Goal: Transaction & Acquisition: Purchase product/service

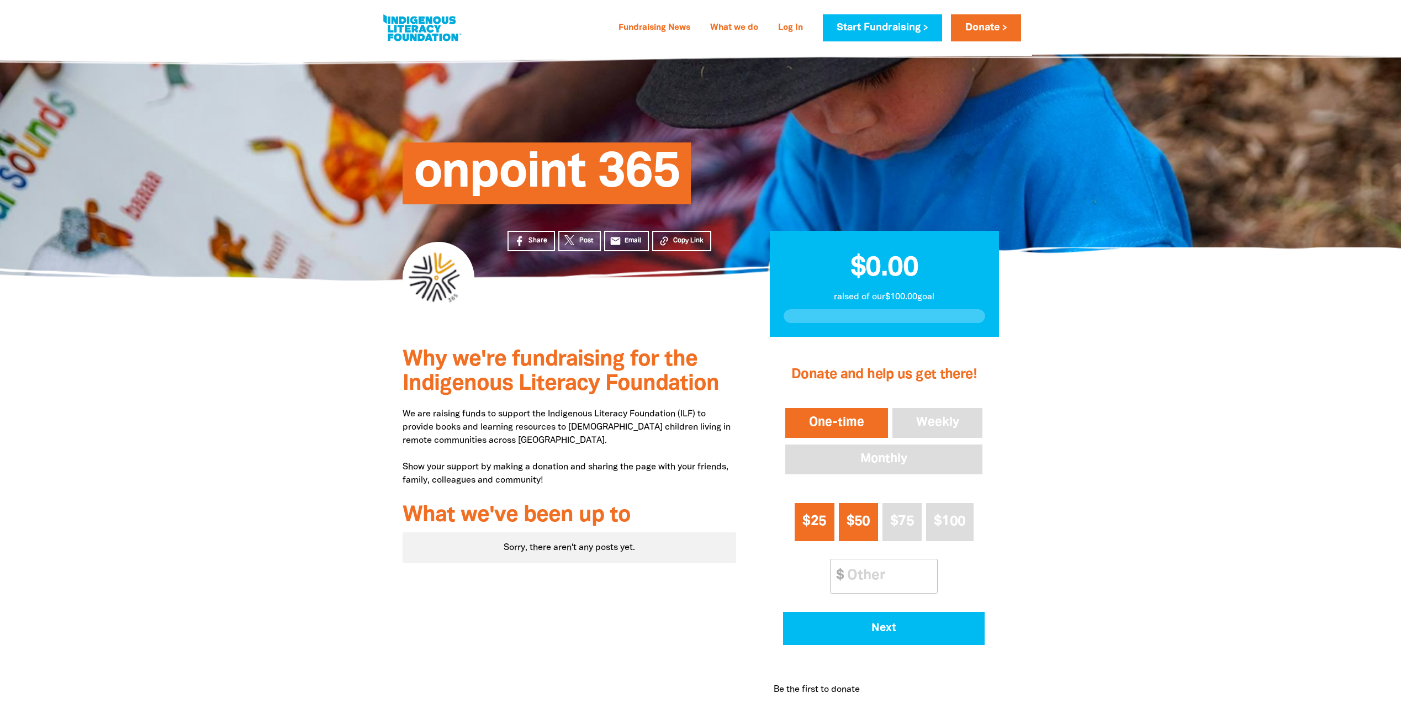
click at [826, 528] on span "$25" at bounding box center [815, 521] width 24 height 13
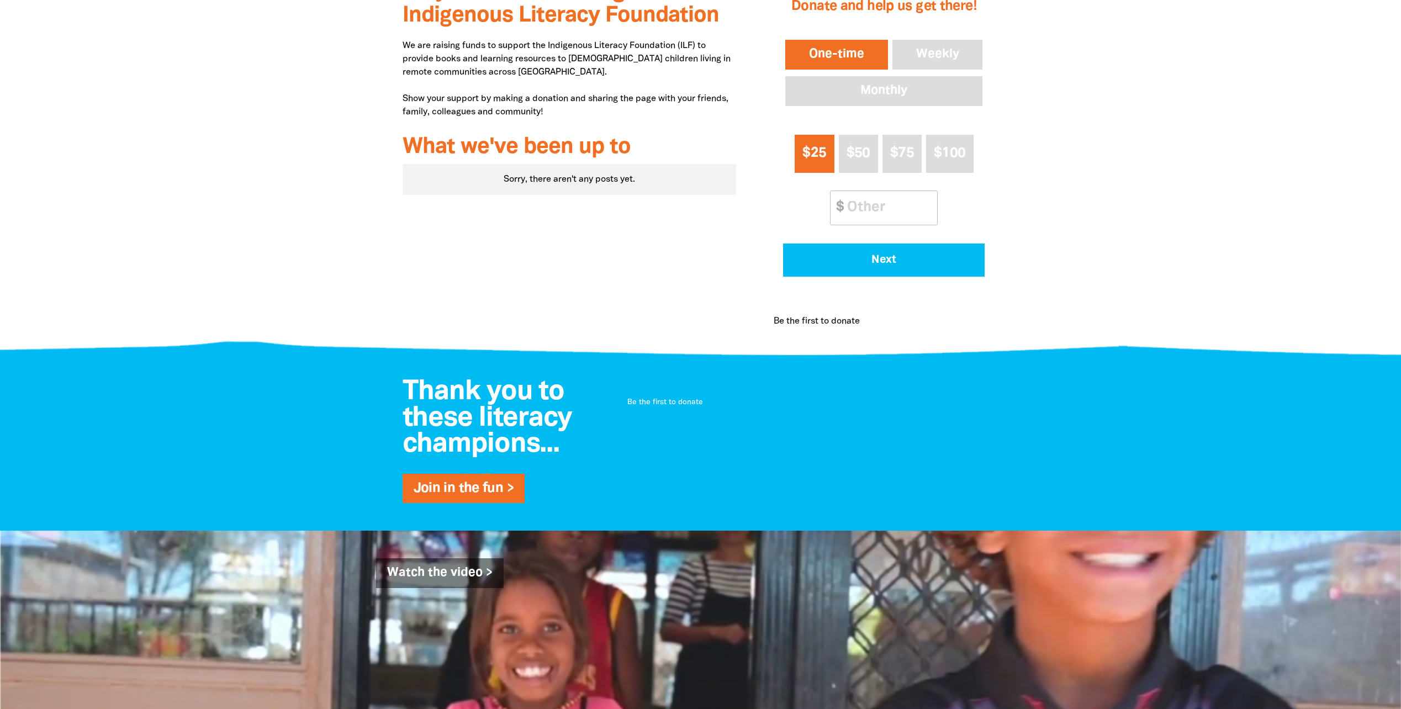
scroll to position [184, 0]
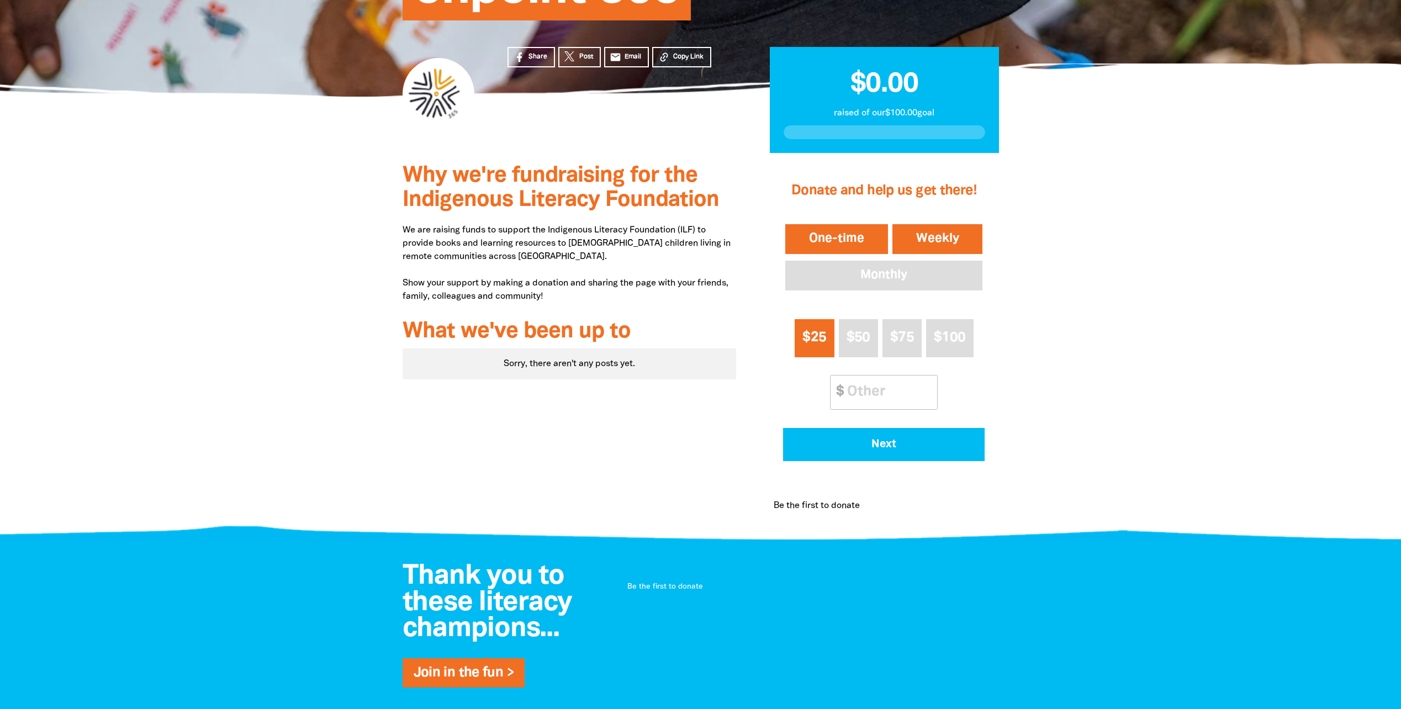
drag, startPoint x: 948, startPoint y: 231, endPoint x: 936, endPoint y: 232, distance: 12.7
click at [949, 231] on button "Weekly" at bounding box center [937, 239] width 95 height 34
click at [874, 232] on button "One-time" at bounding box center [836, 239] width 107 height 34
click at [908, 239] on button "Weekly" at bounding box center [937, 239] width 95 height 34
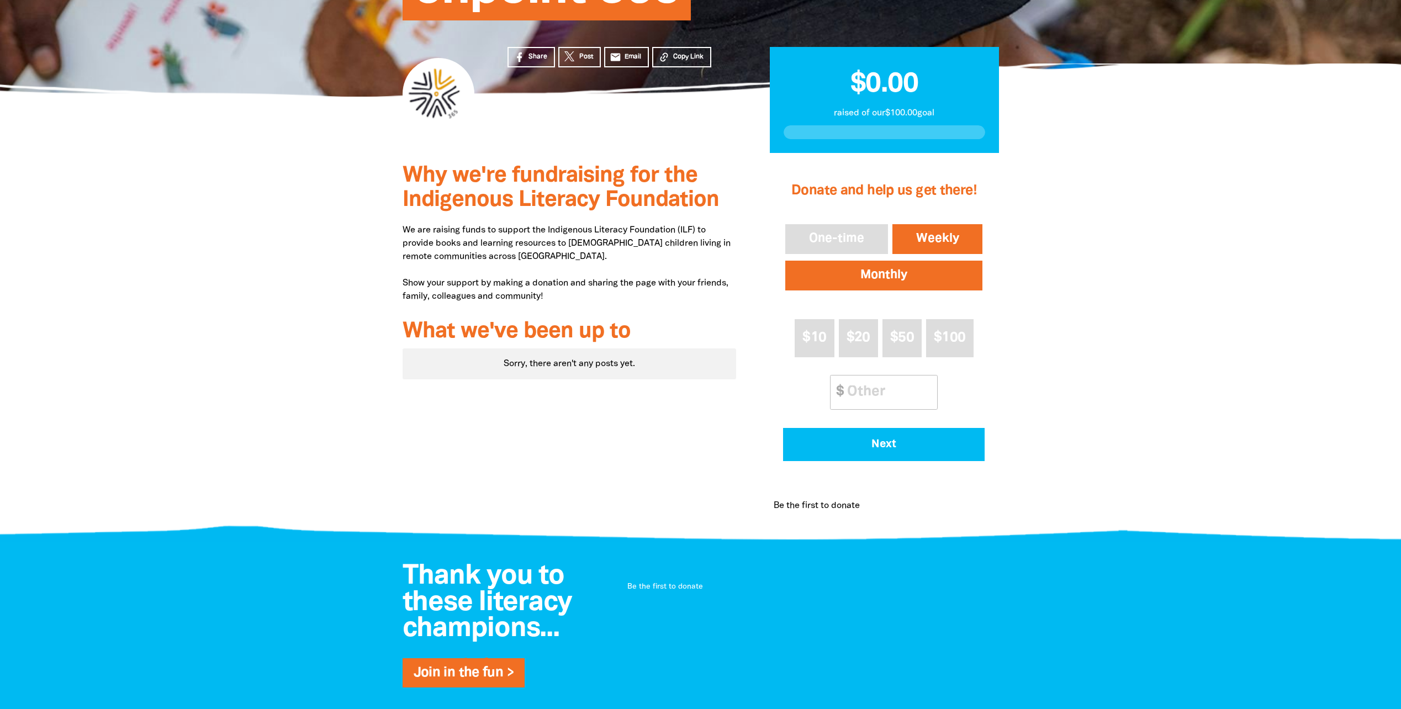
click at [854, 291] on button "Monthly" at bounding box center [884, 276] width 202 height 34
click at [835, 242] on button "One-time" at bounding box center [836, 239] width 107 height 34
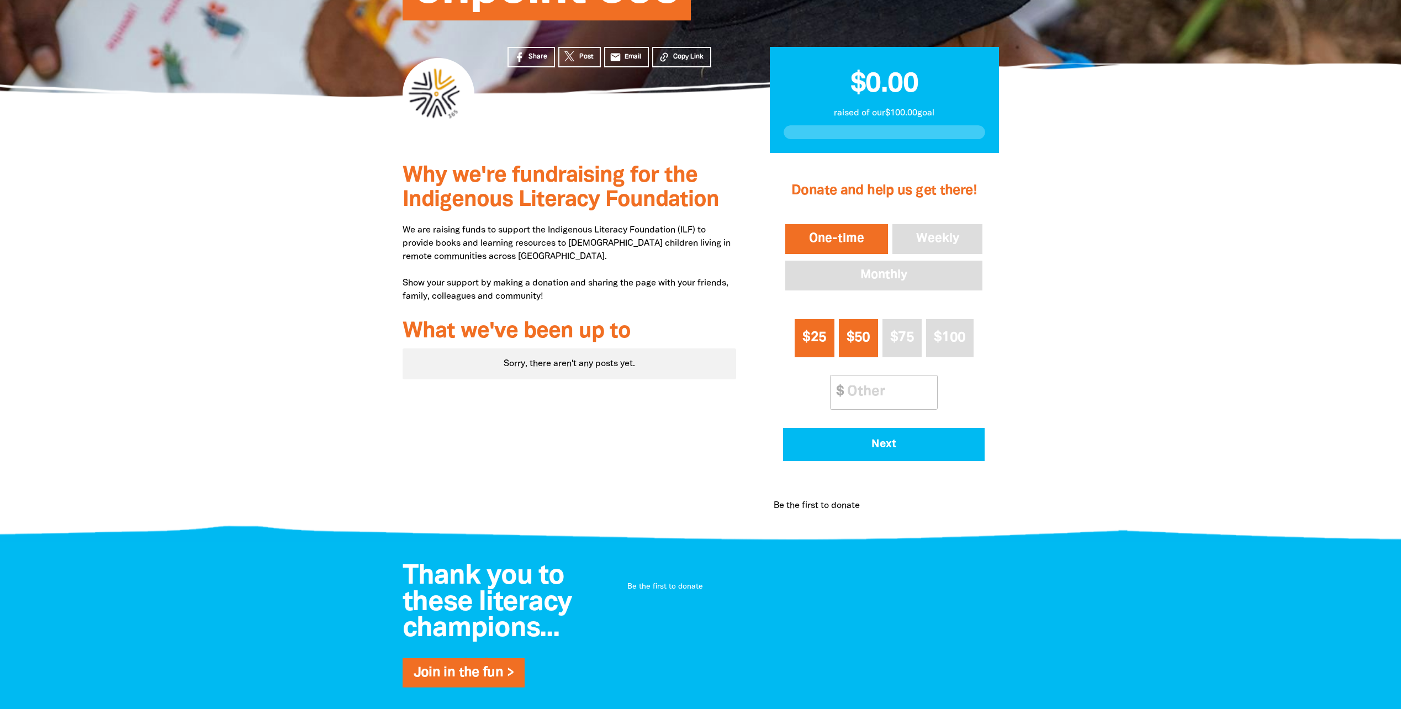
click at [867, 331] on span "$50" at bounding box center [859, 337] width 24 height 13
click at [821, 343] on span "$25" at bounding box center [815, 337] width 24 height 13
click at [842, 451] on button "Next" at bounding box center [884, 444] width 202 height 33
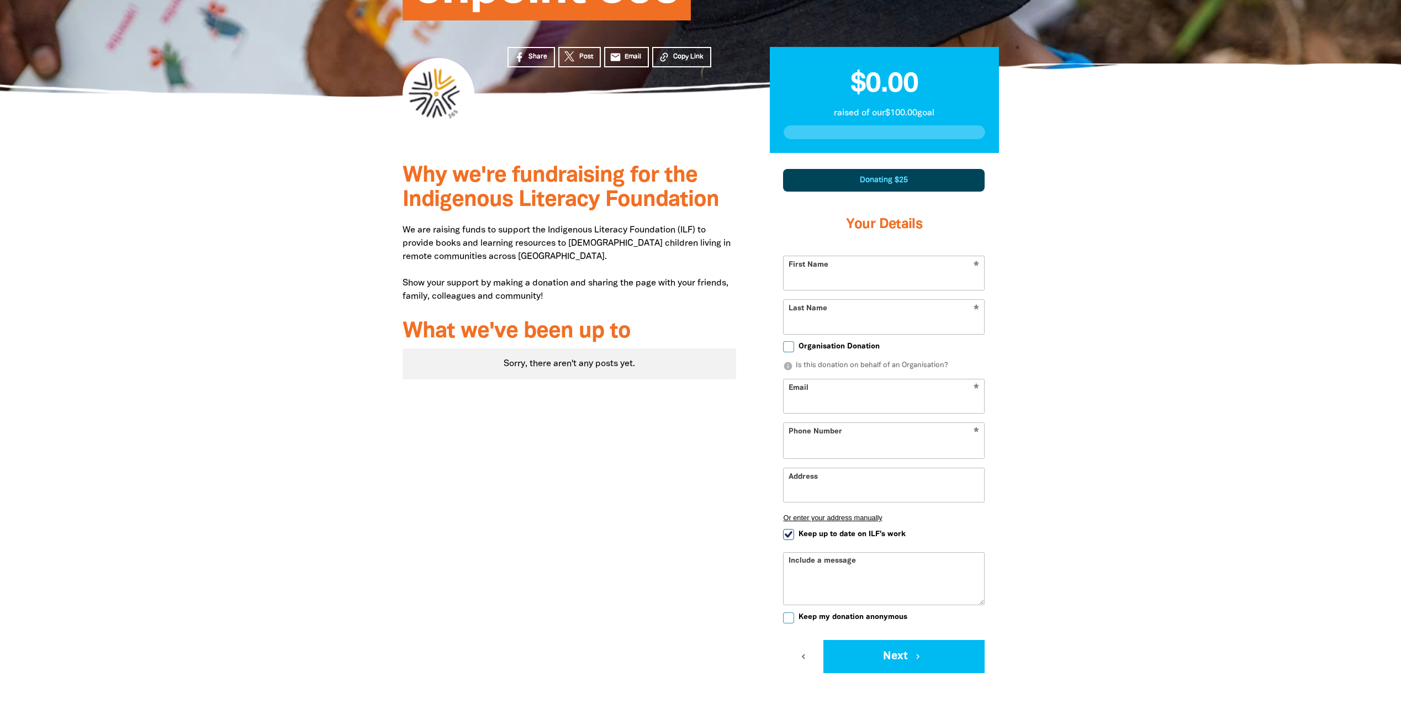
select select "AU"
drag, startPoint x: 825, startPoint y: 281, endPoint x: 831, endPoint y: 280, distance: 6.2
click at [831, 280] on input "First Name" at bounding box center [884, 273] width 201 height 34
type input "Ella"
type input "ONeil"
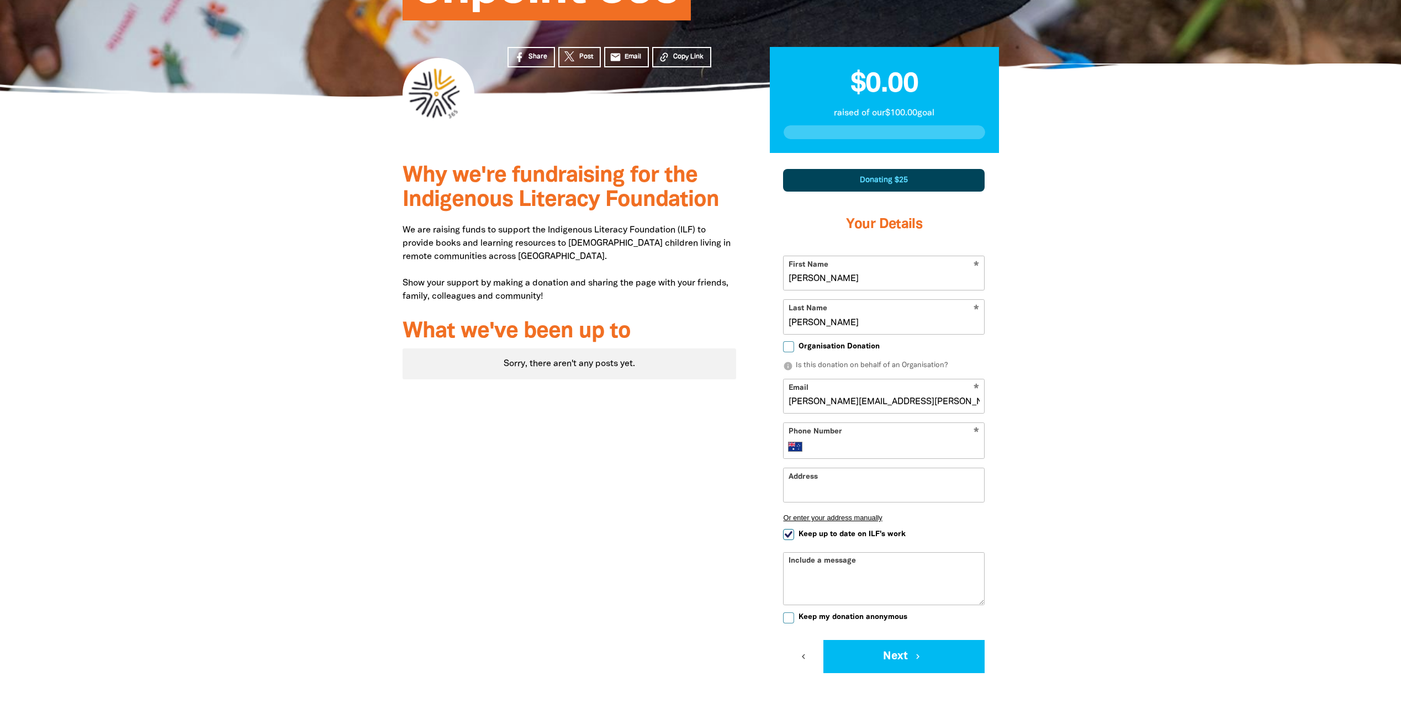
type input "ella.oneil.602@outlook.com"
click at [910, 428] on div "* Phone Number International Afghanistan Åland Islands Albania Algeria American…" at bounding box center [884, 441] width 202 height 36
click at [903, 437] on div "* Phone Number International Afghanistan Åland Islands Albania Algeria American…" at bounding box center [884, 441] width 202 height 36
drag, startPoint x: 885, startPoint y: 441, endPoint x: 867, endPoint y: 451, distance: 21.0
click at [885, 441] on input "Phone Number" at bounding box center [895, 446] width 169 height 13
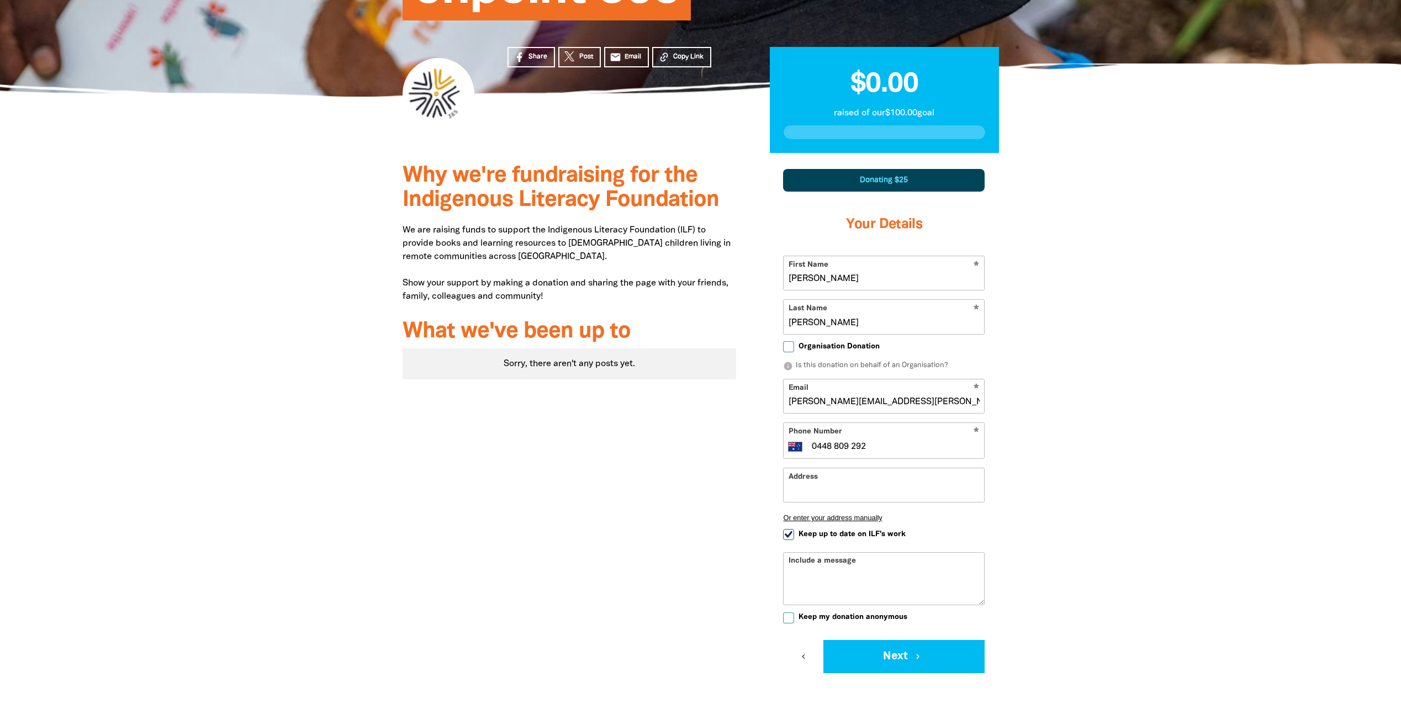
type input "0448 809 292"
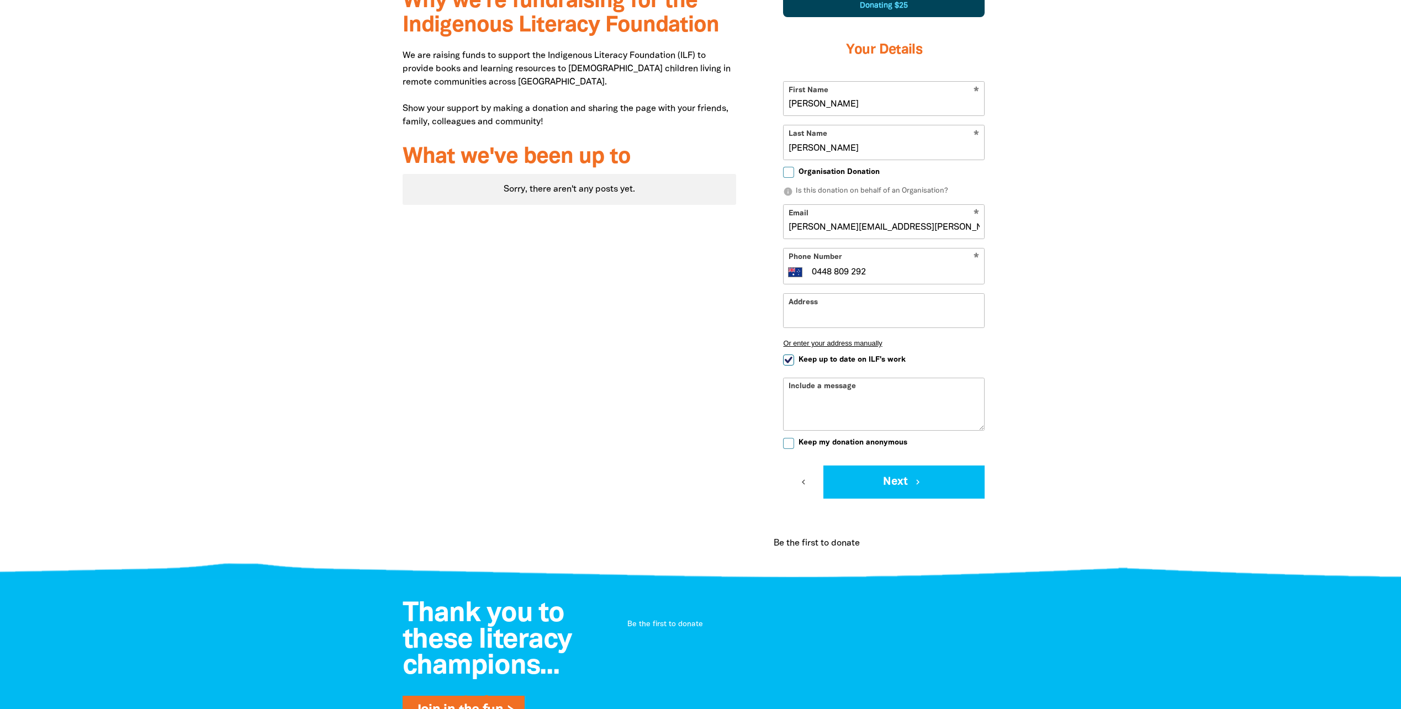
scroll to position [368, 0]
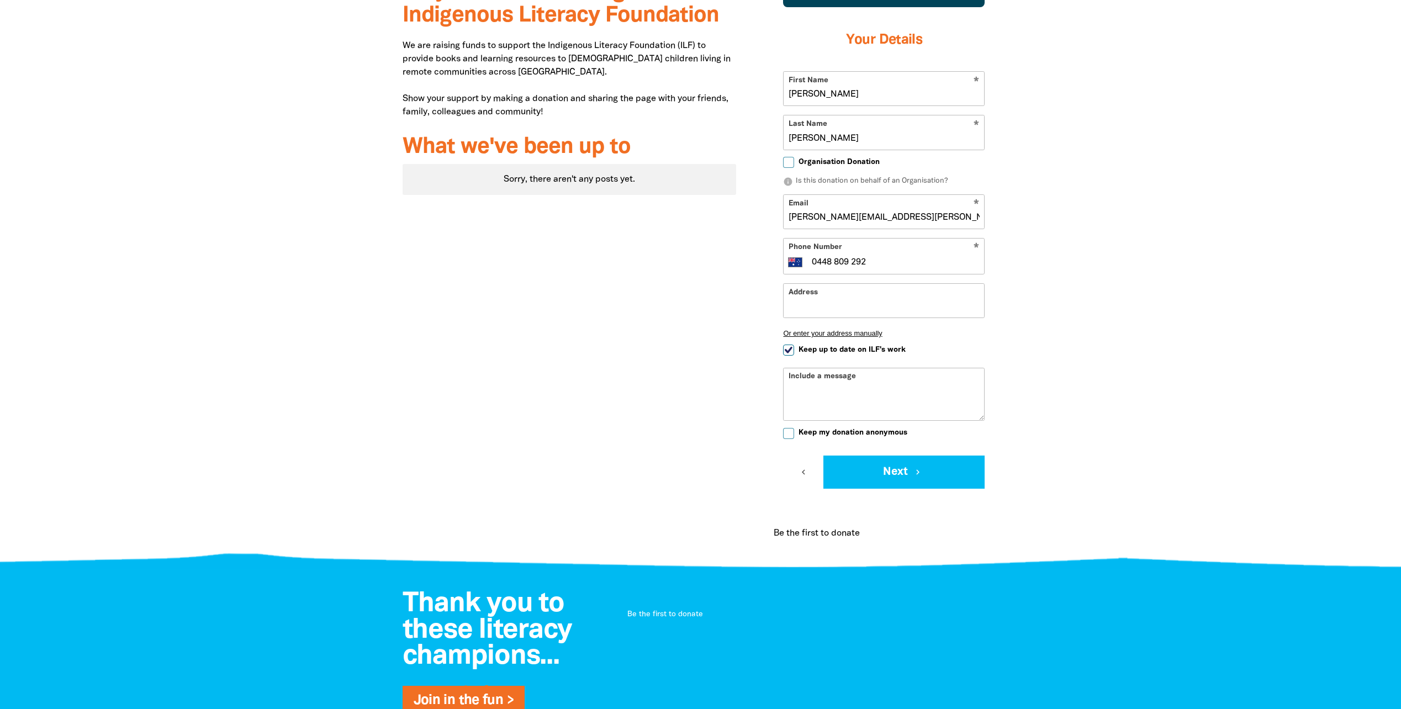
click at [802, 351] on span "Keep up to date on ILF's work" at bounding box center [852, 350] width 107 height 10
click at [794, 351] on input "Keep up to date on ILF's work" at bounding box center [788, 350] width 11 height 11
checkbox input "false"
click at [821, 435] on span "Keep my donation anonymous" at bounding box center [853, 433] width 109 height 10
click at [794, 435] on input "Keep my donation anonymous" at bounding box center [788, 433] width 11 height 11
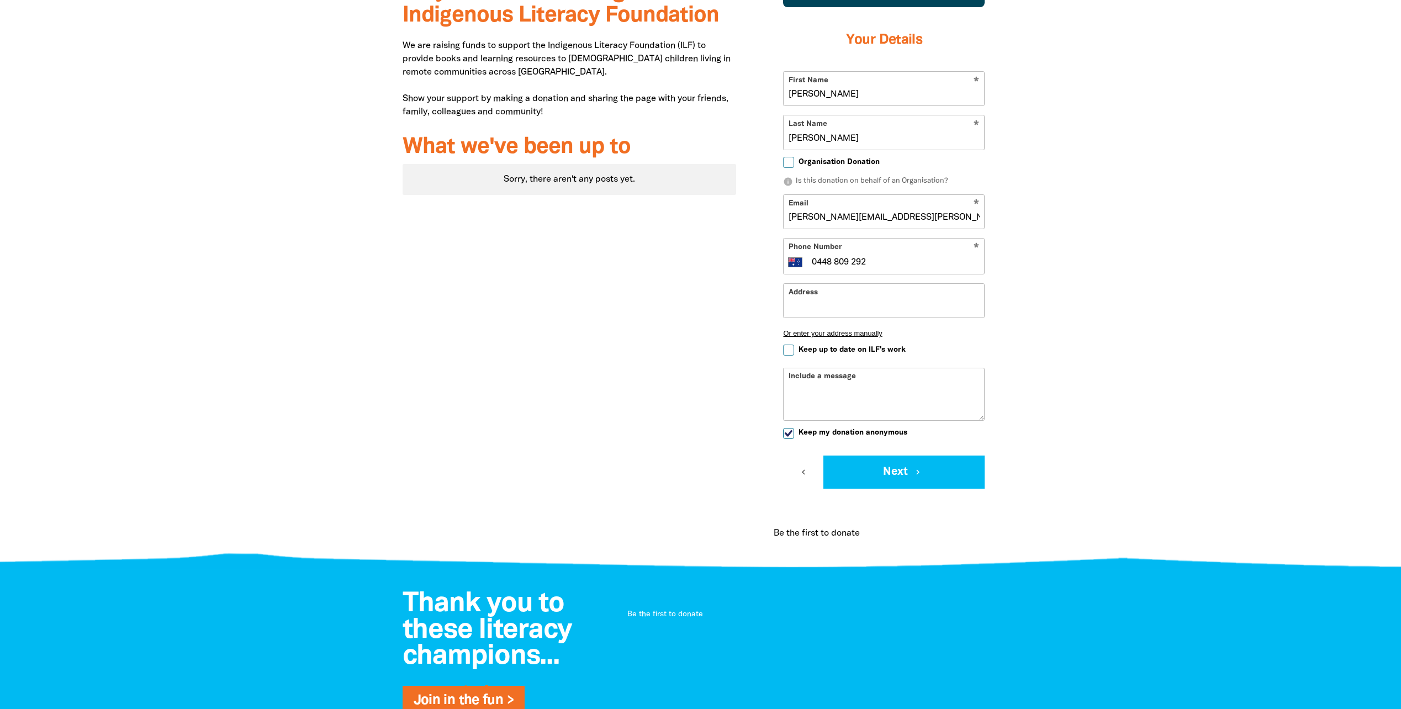
checkbox input "true"
click at [859, 465] on button "Next chevron_right" at bounding box center [904, 472] width 161 height 33
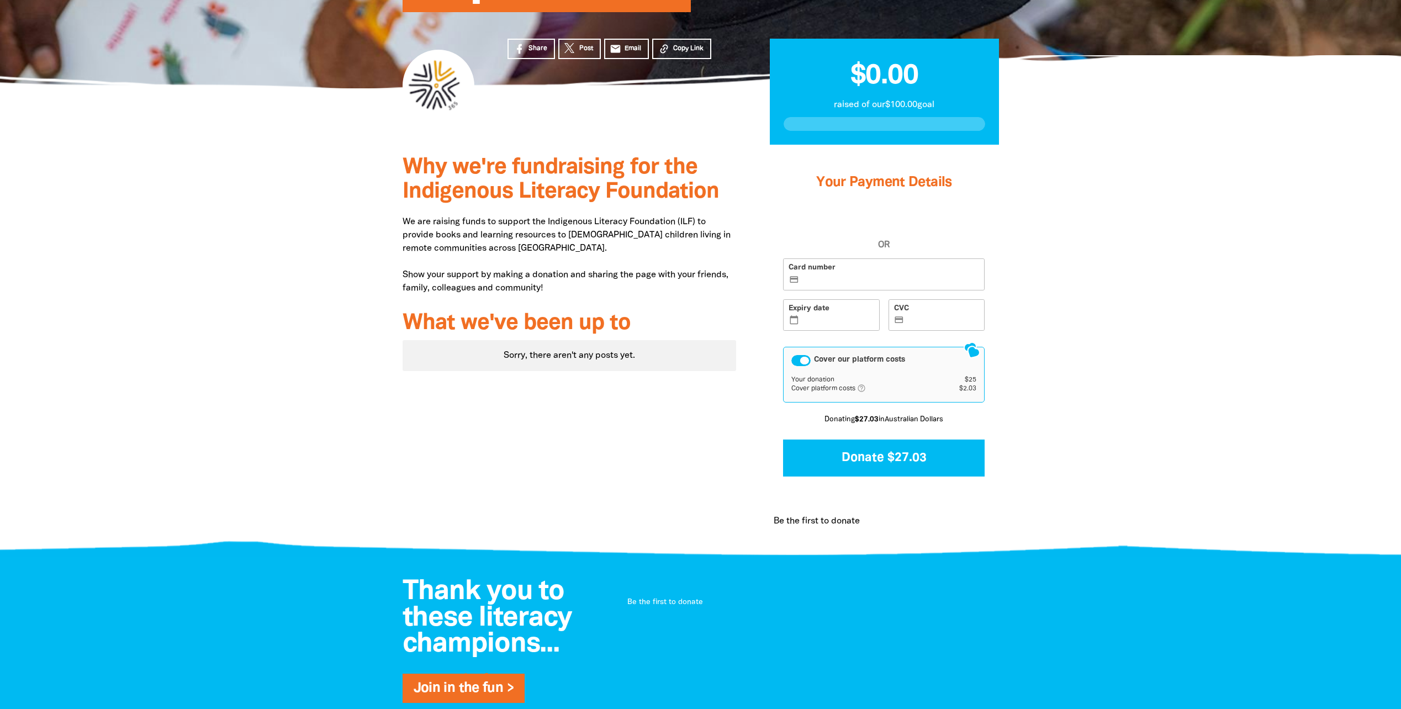
scroll to position [156, 0]
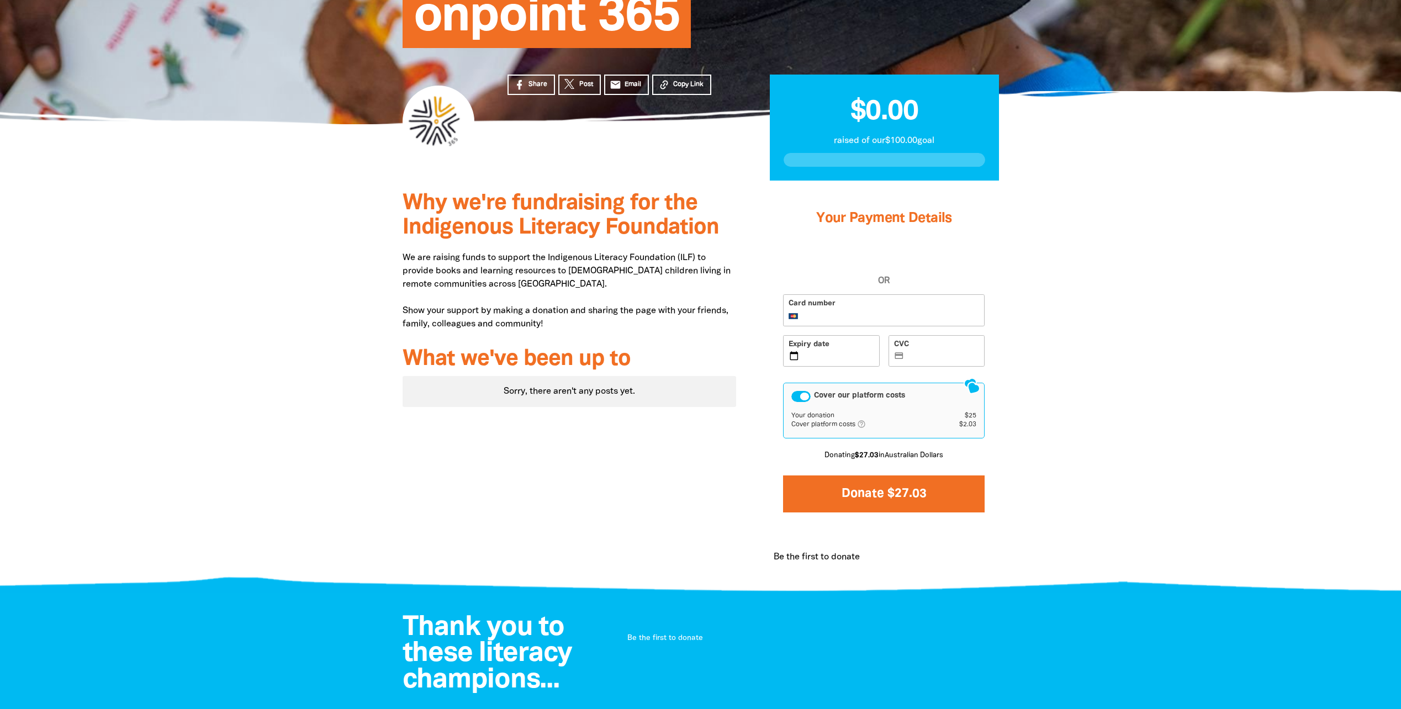
click at [882, 491] on button "Donate $27.03" at bounding box center [884, 494] width 202 height 37
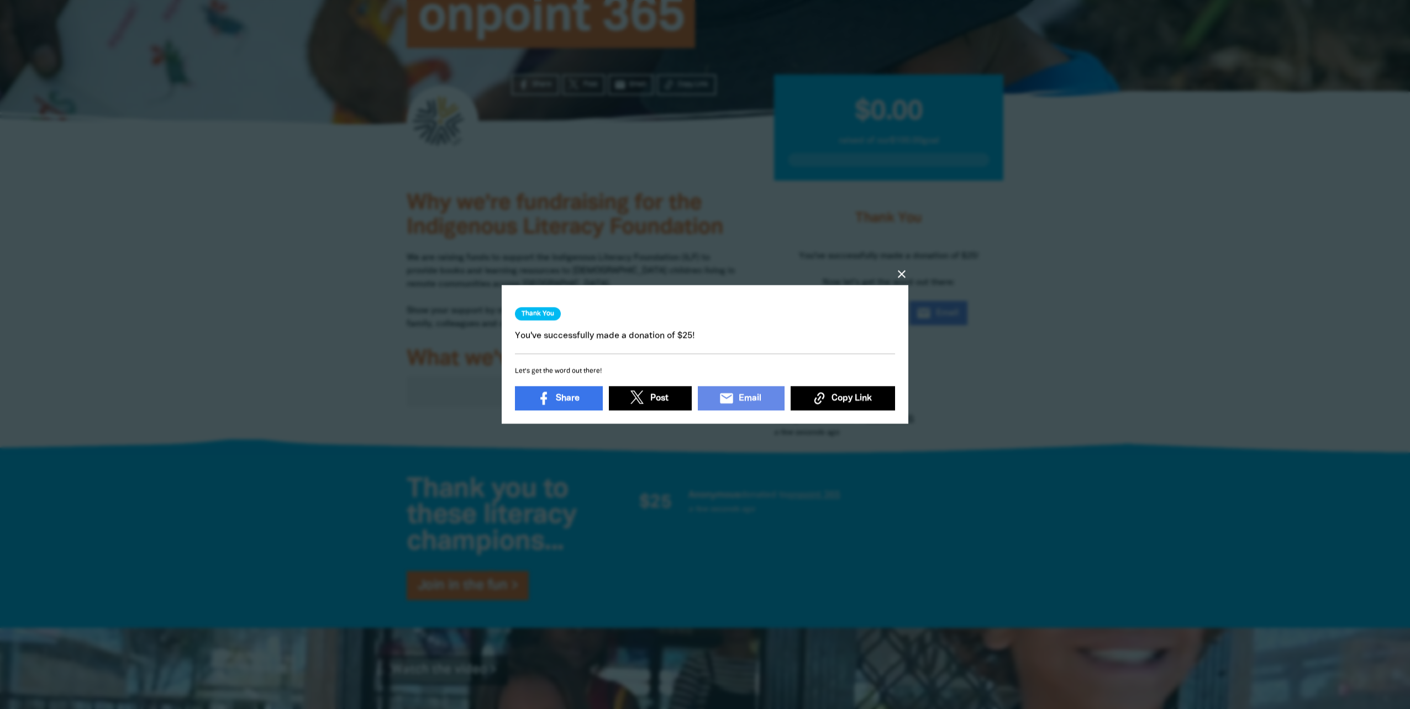
click at [897, 272] on icon "close" at bounding box center [901, 274] width 13 height 13
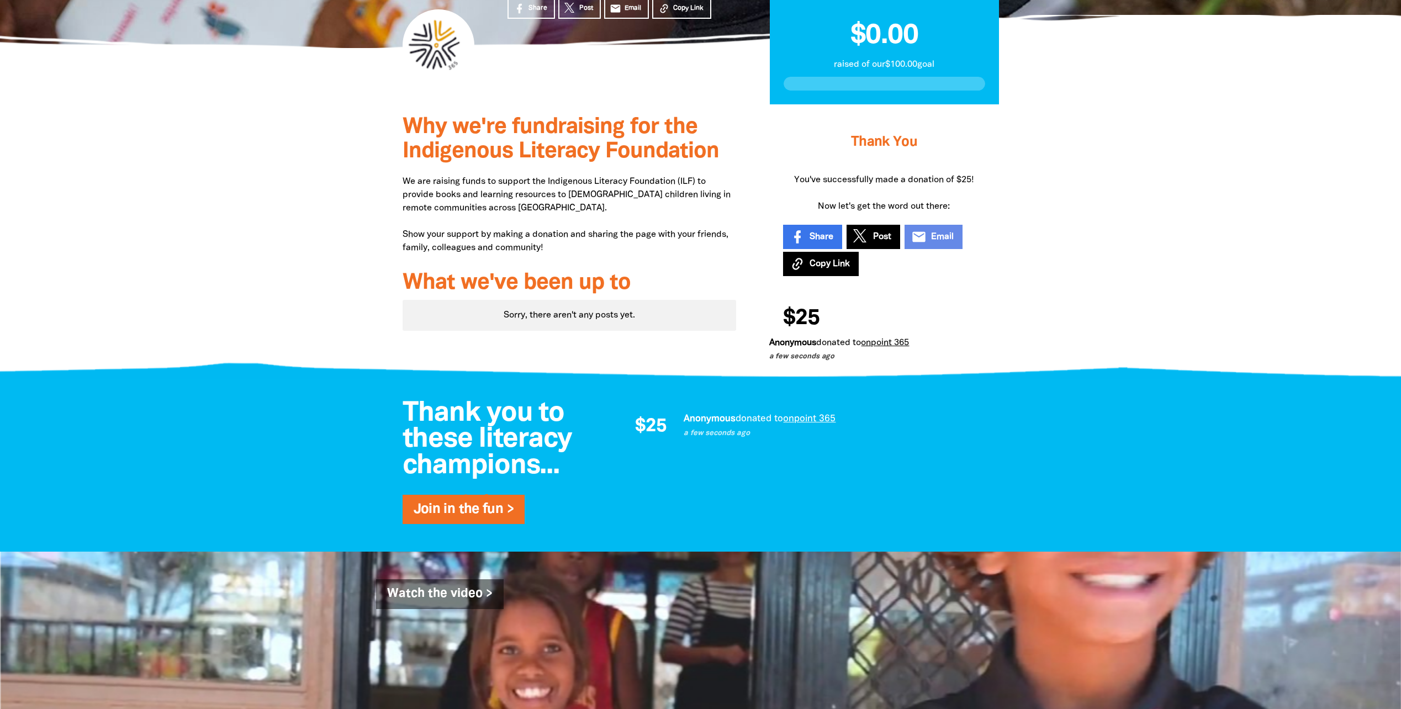
scroll to position [0, 0]
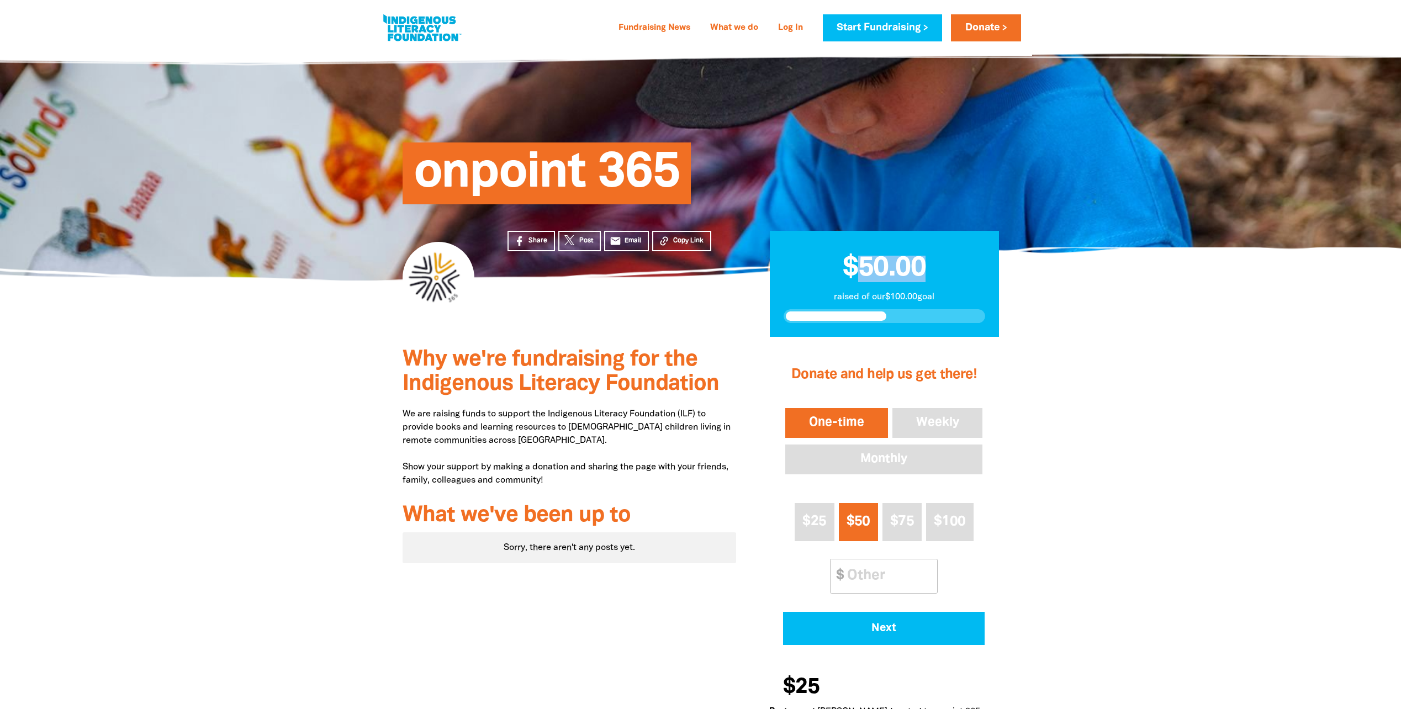
drag, startPoint x: 863, startPoint y: 263, endPoint x: 927, endPoint y: 259, distance: 64.3
click at [927, 259] on h2 "$50.00" at bounding box center [885, 264] width 202 height 38
drag, startPoint x: 927, startPoint y: 259, endPoint x: 933, endPoint y: 263, distance: 7.4
click at [933, 263] on h2 "$50.00" at bounding box center [885, 264] width 202 height 38
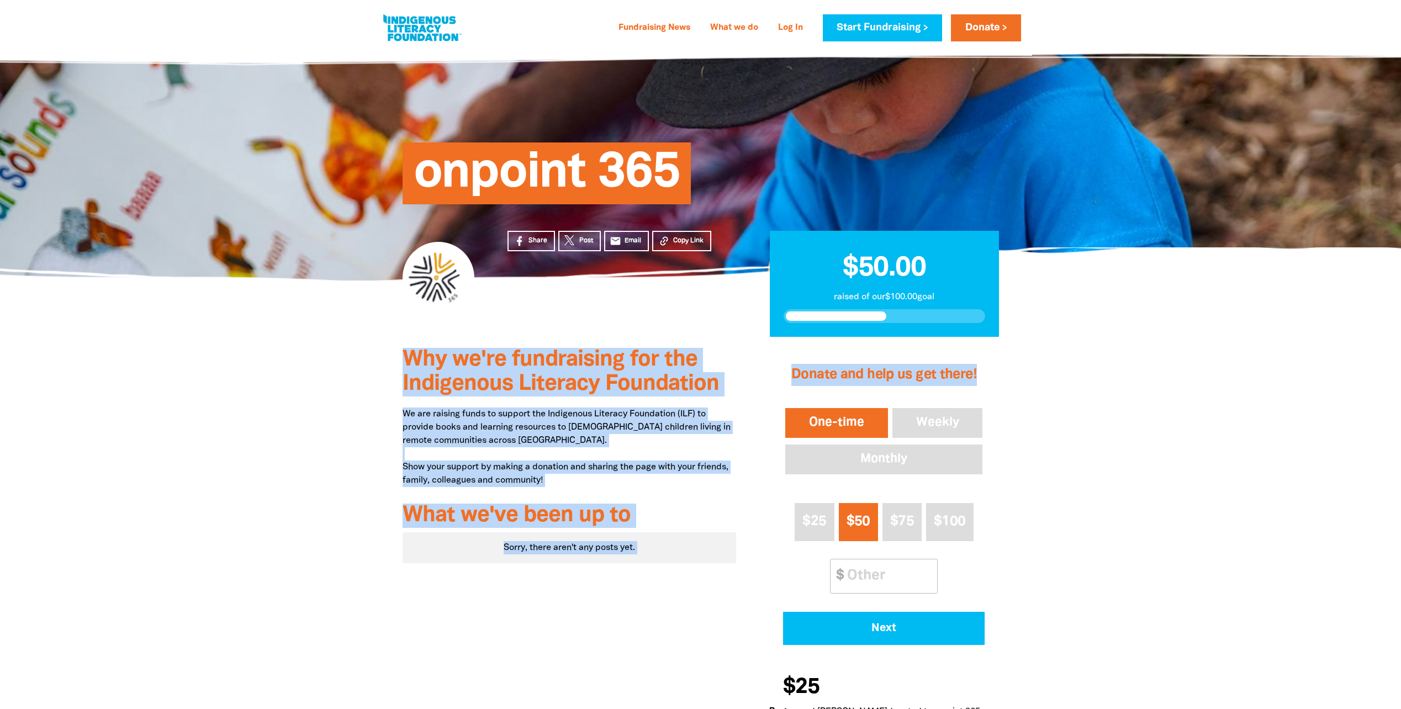
click at [1033, 346] on section "Why we're fundraising for the Indigenous Literacy Foundation We are raising fun…" at bounding box center [700, 539] width 1401 height 405
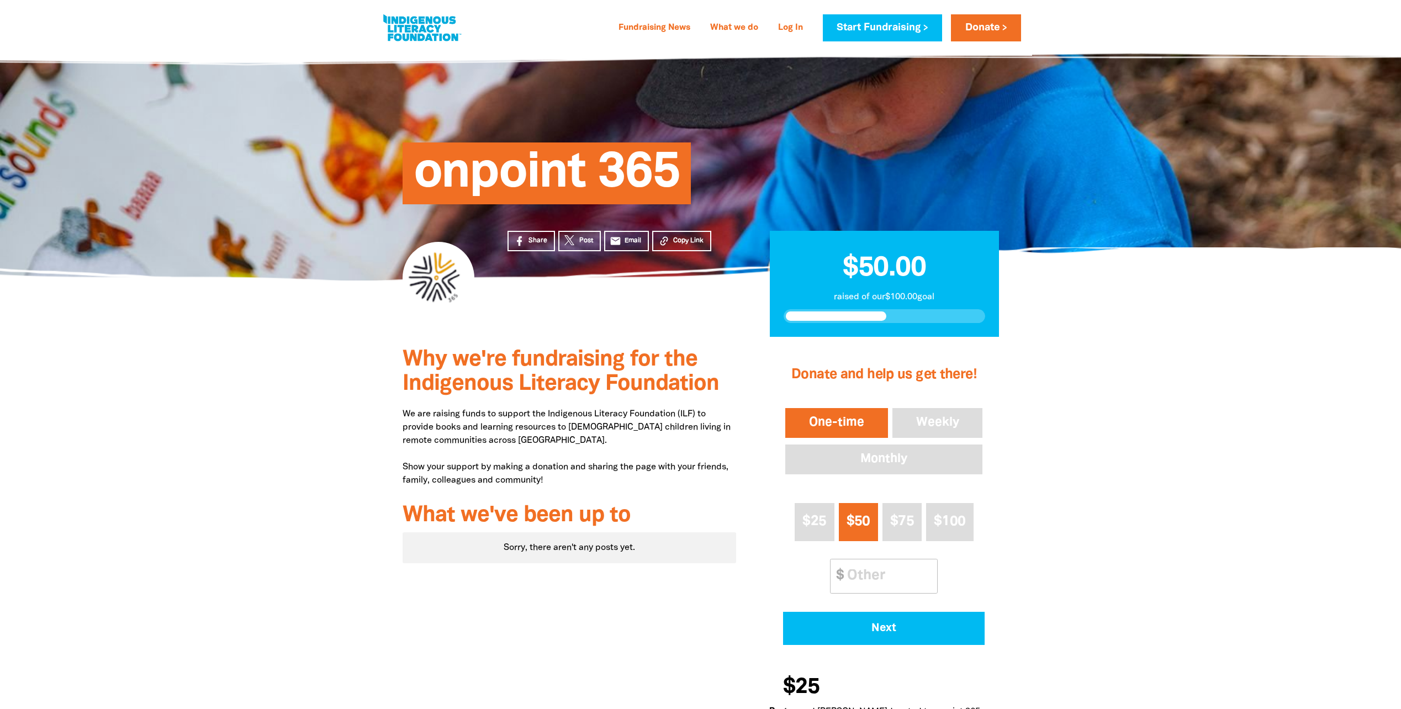
drag, startPoint x: 1033, startPoint y: 346, endPoint x: 1017, endPoint y: 333, distance: 20.8
click at [1018, 333] on div "Share Post email Email Copy Link $50.00 raised of our $100.00 goal" at bounding box center [701, 309] width 663 height 57
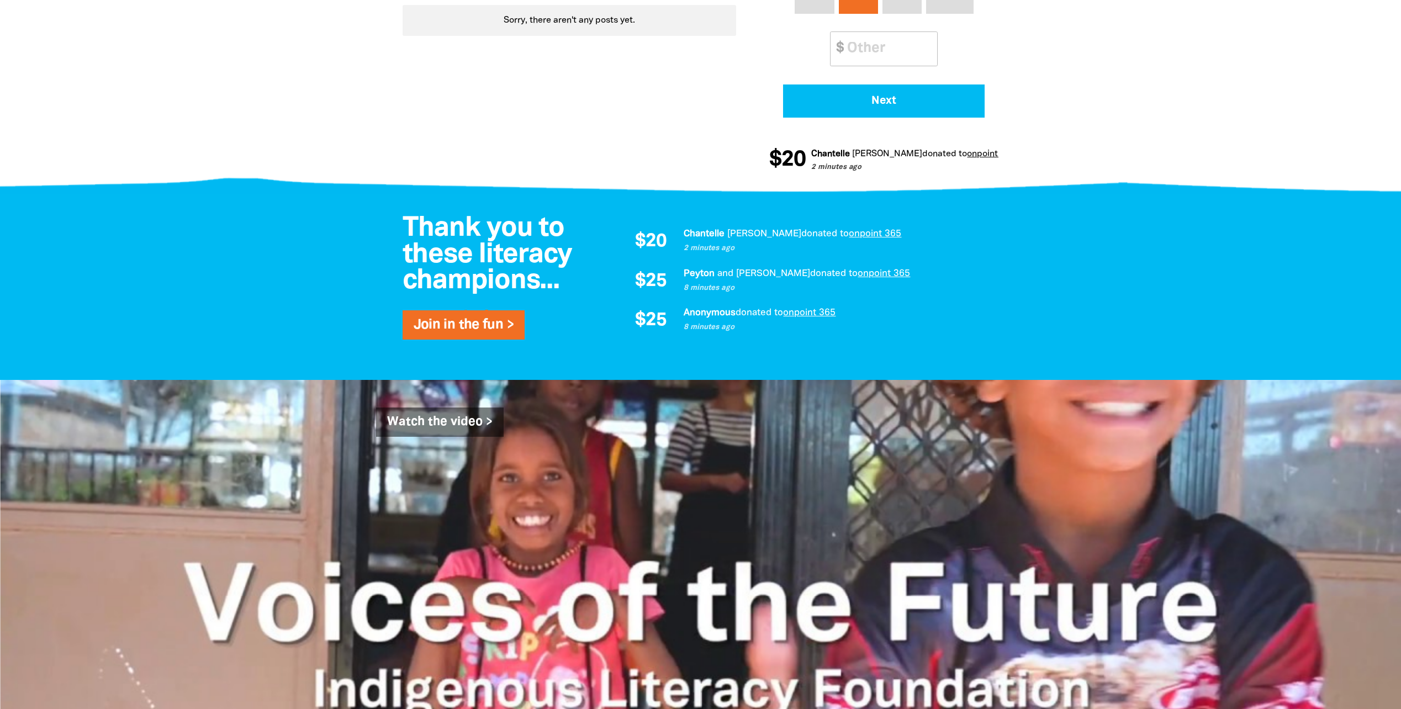
scroll to position [552, 0]
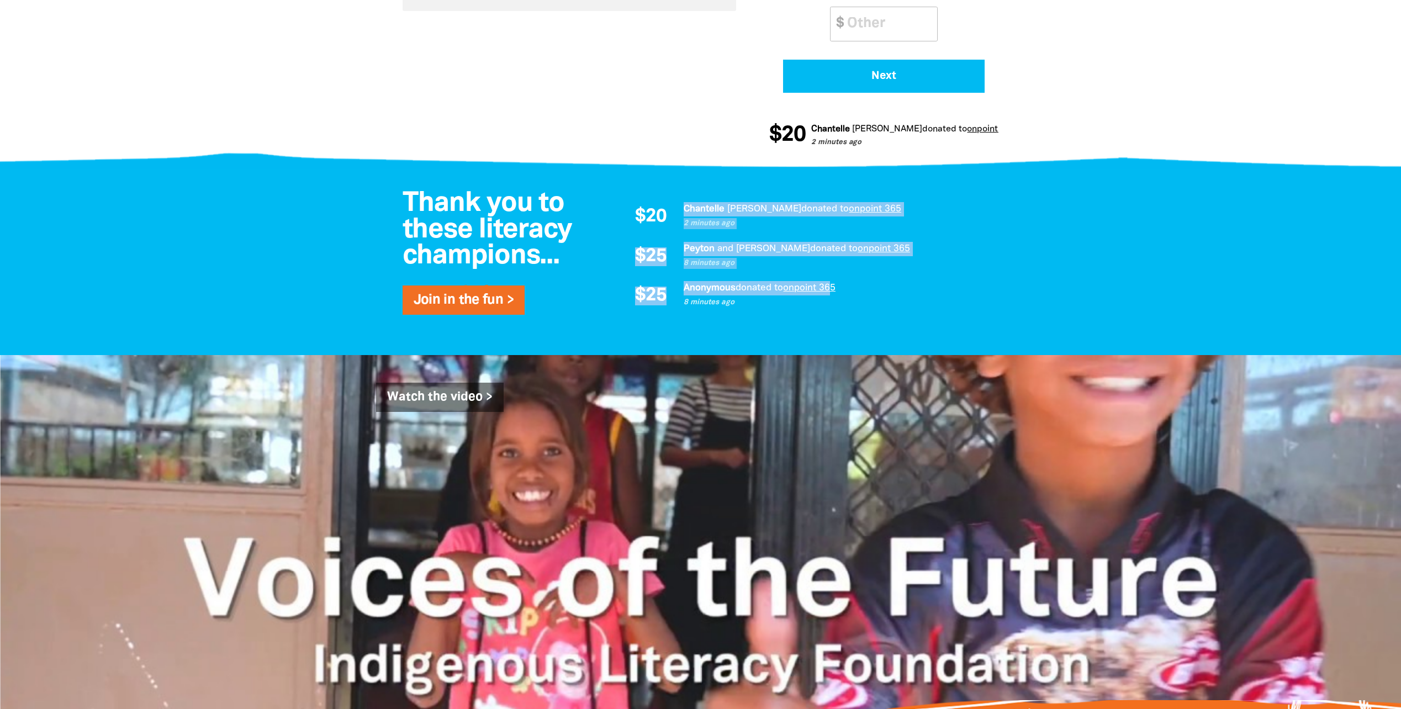
drag, startPoint x: 684, startPoint y: 209, endPoint x: 832, endPoint y: 289, distance: 168.3
click at [832, 289] on div "$20 Chantelle Acheson donated to onpoint 365 2 minutes ago $25 Peyton and Jess …" at bounding box center [805, 256] width 365 height 109
drag, startPoint x: 832, startPoint y: 289, endPoint x: 914, endPoint y: 296, distance: 81.4
click at [914, 296] on div "Anonymous donated to onpoint 365 8 minutes ago" at bounding box center [836, 296] width 304 height 30
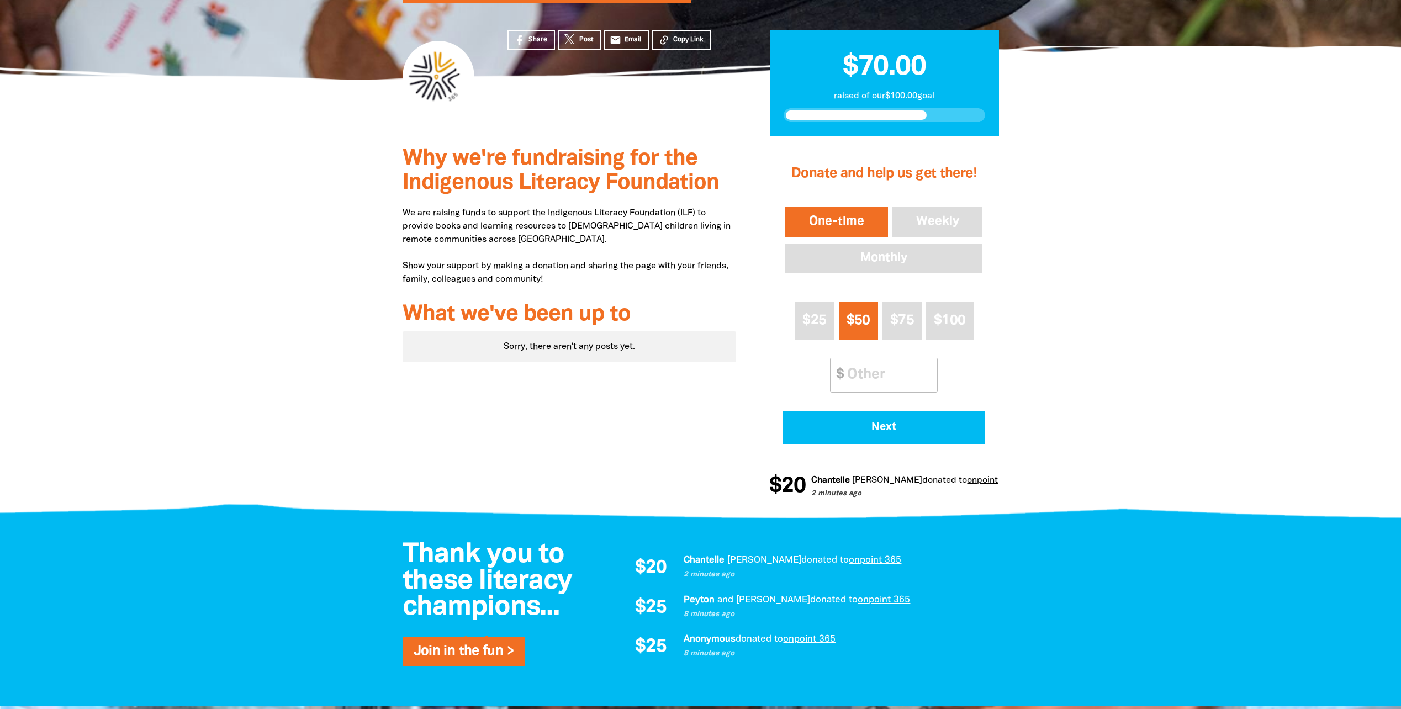
scroll to position [0, 0]
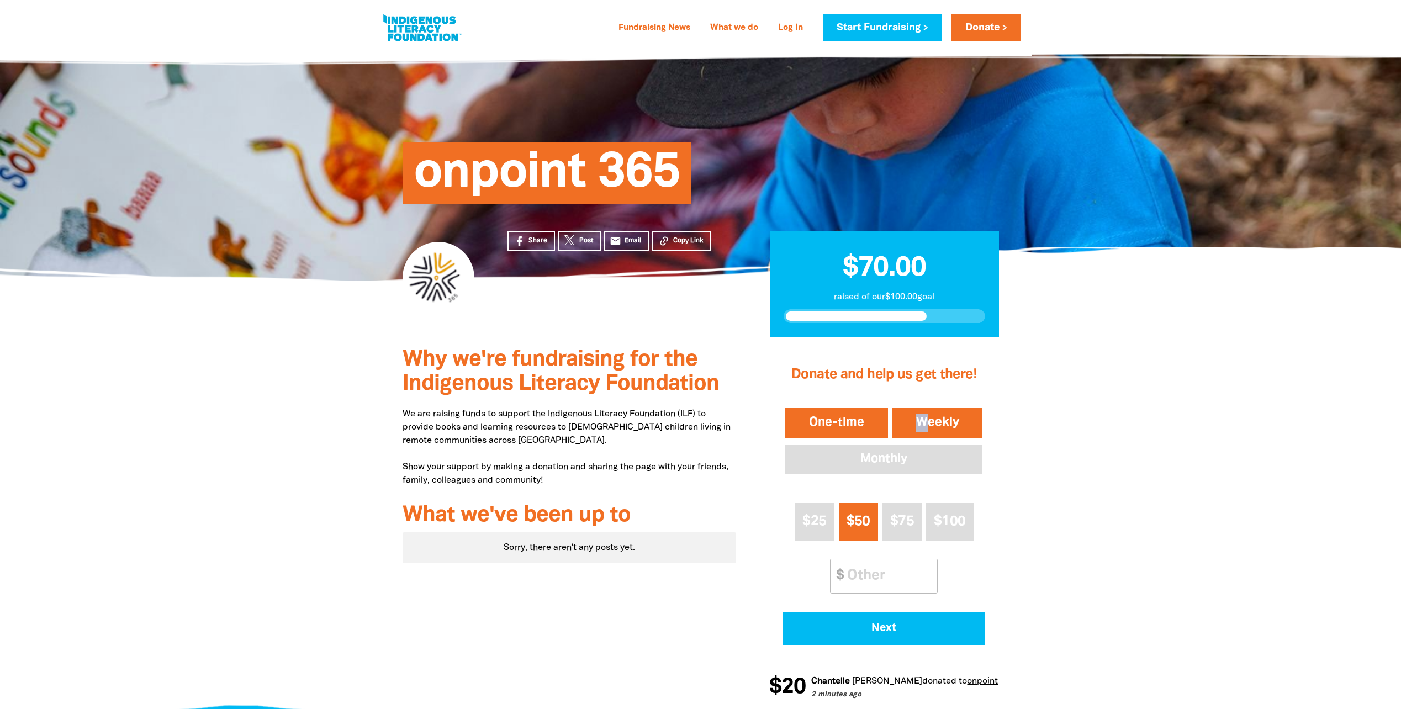
click at [924, 407] on div "Donate and help us get there! One-time Weekly Monthly $25 $50 $75 $100 Other Am…" at bounding box center [883, 499] width 229 height 320
drag, startPoint x: 924, startPoint y: 407, endPoint x: 904, endPoint y: 437, distance: 36.5
click at [927, 416] on button "Weekly" at bounding box center [937, 423] width 95 height 34
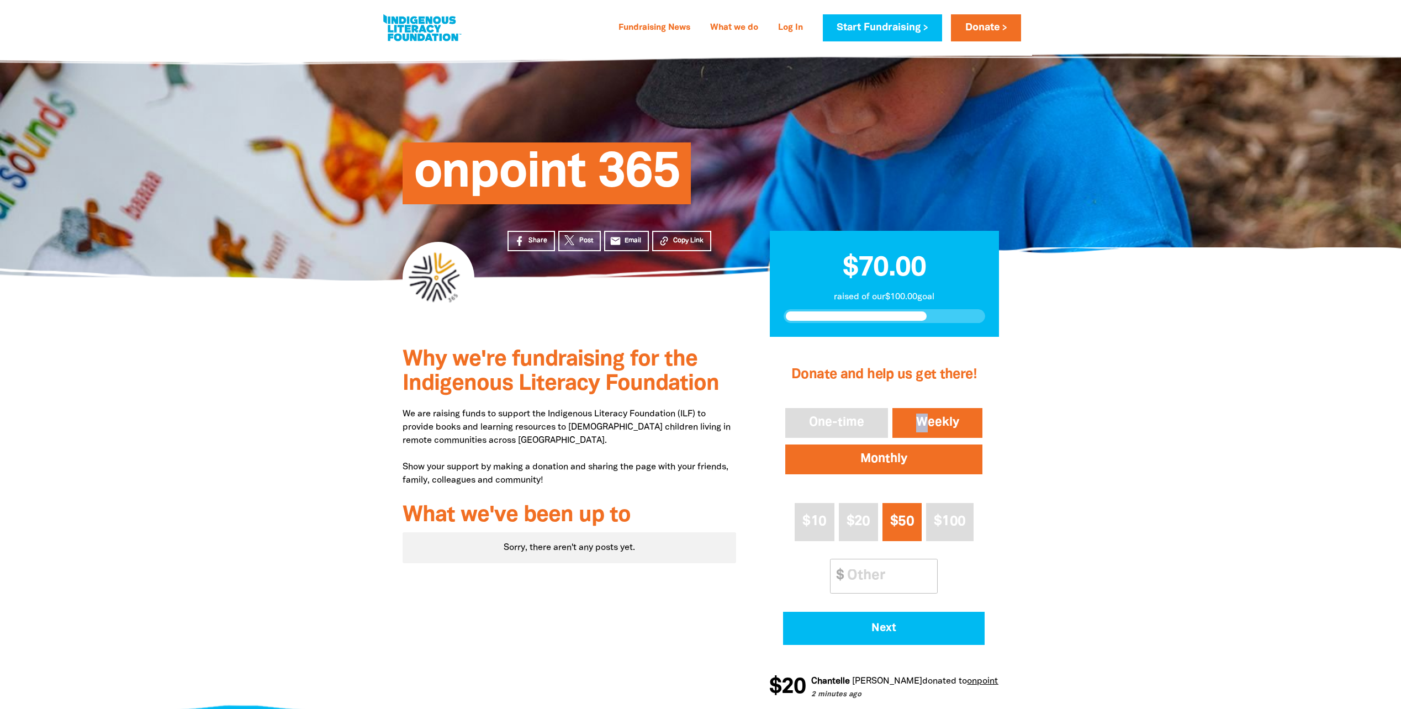
click at [893, 456] on button "Monthly" at bounding box center [884, 459] width 202 height 34
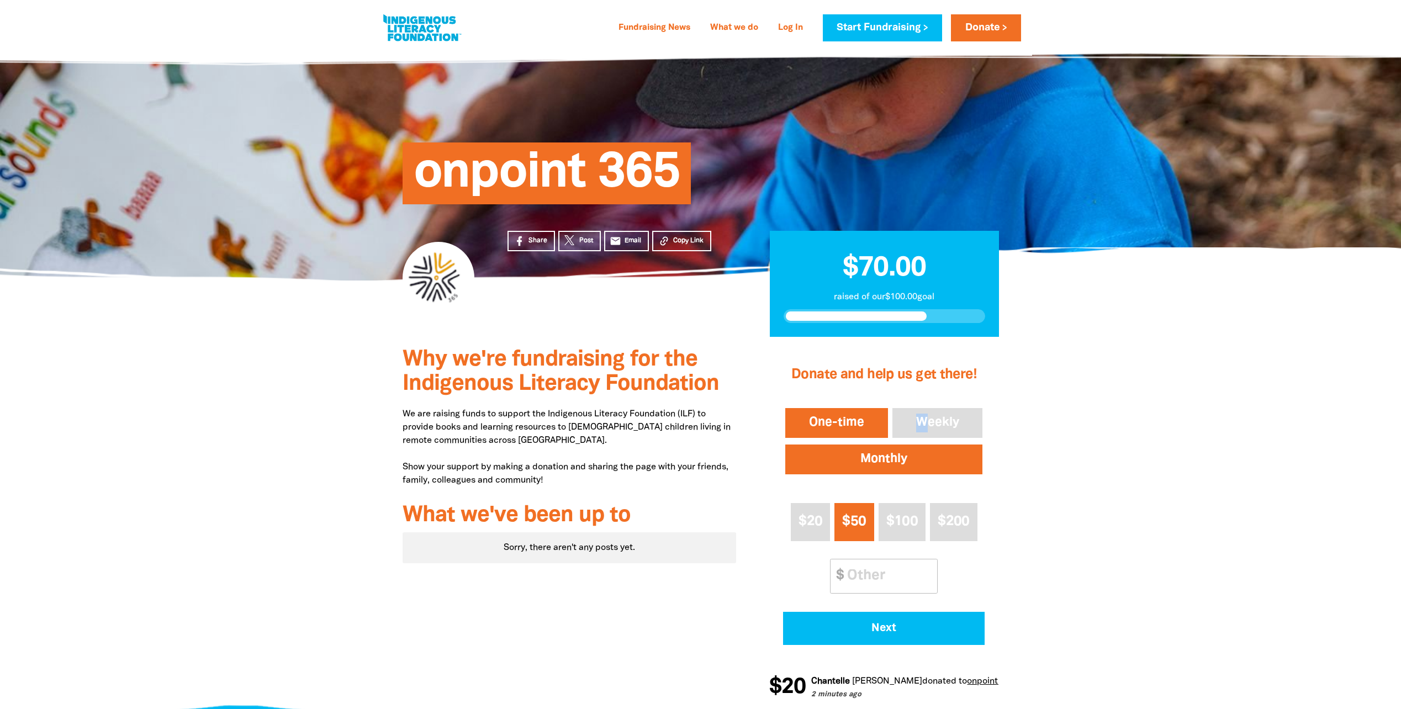
click at [804, 413] on button "One-time" at bounding box center [836, 423] width 107 height 34
click at [1106, 416] on div at bounding box center [700, 526] width 1401 height 379
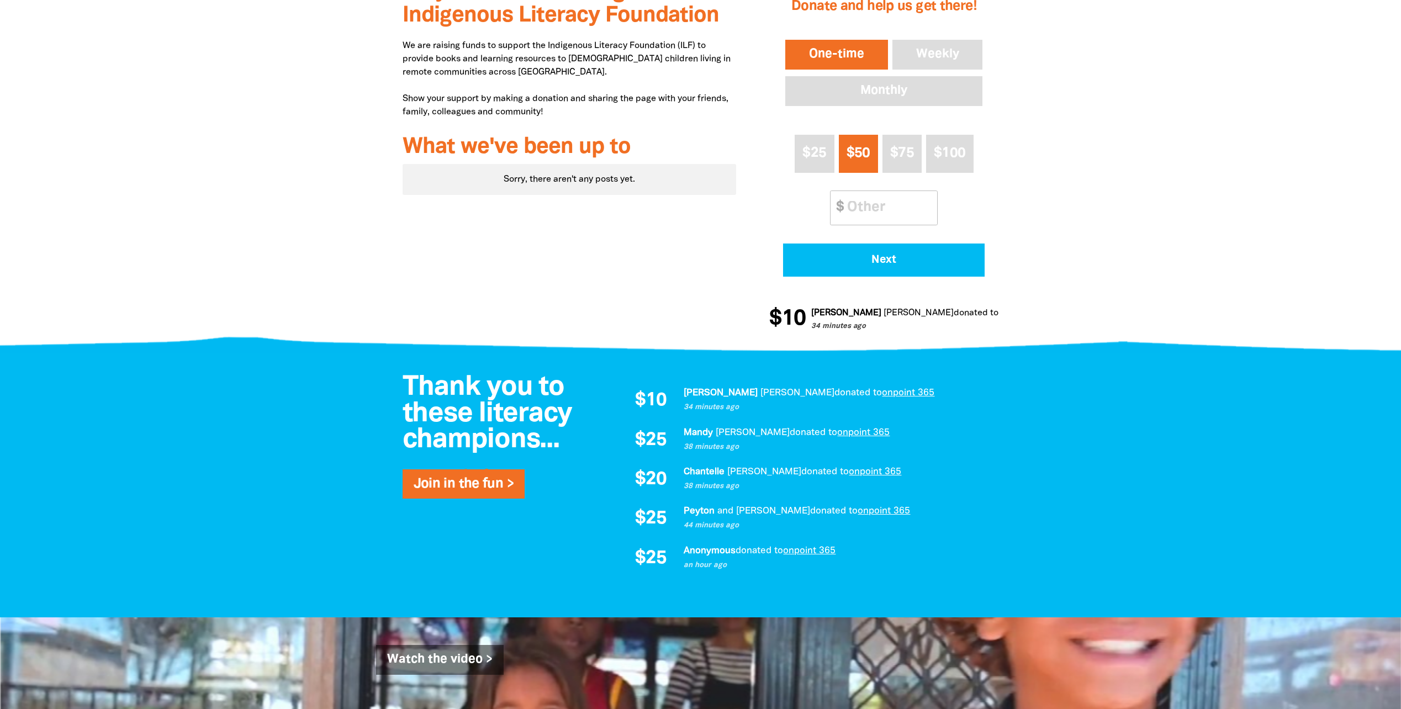
scroll to position [552, 0]
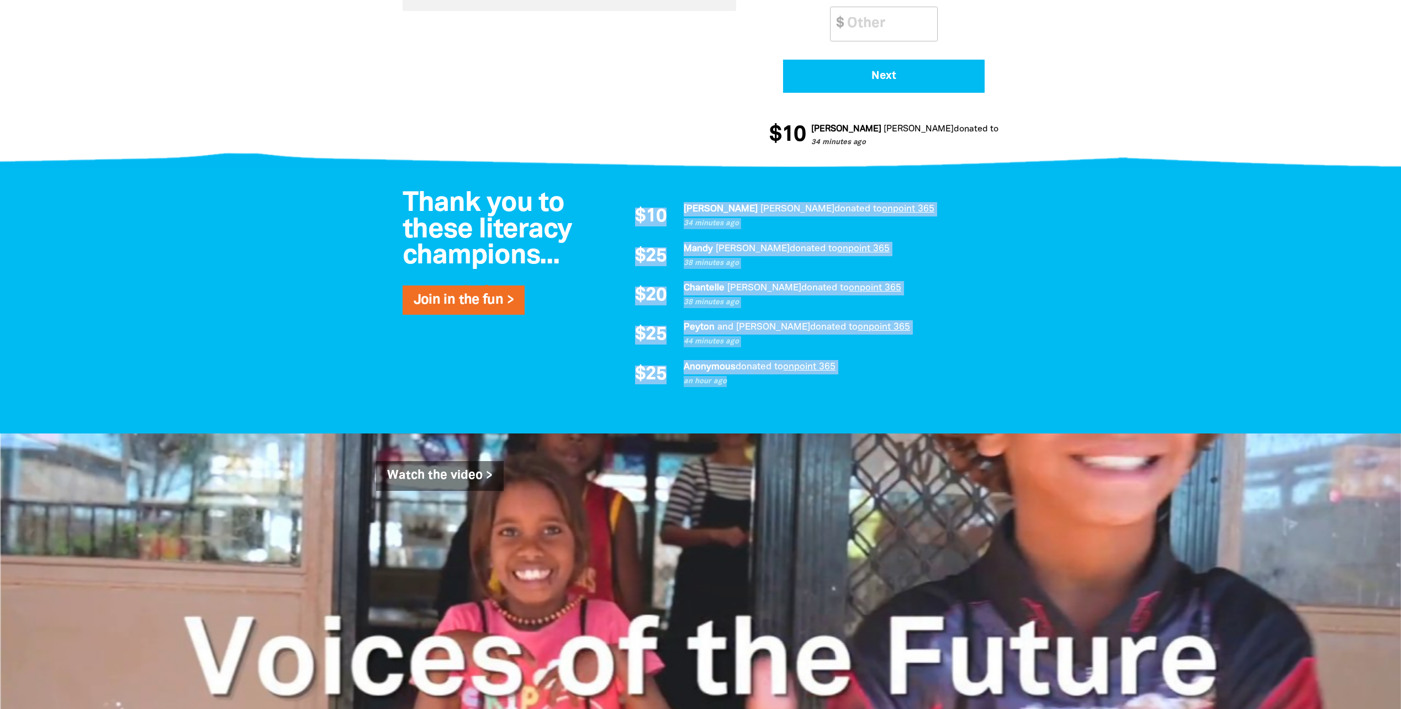
drag, startPoint x: 753, startPoint y: 379, endPoint x: 635, endPoint y: 208, distance: 208.5
click at [635, 208] on div "$10 Nupur Shah donated to onpoint 365 34 minutes ago $25 Mandy Emery donated to…" at bounding box center [805, 296] width 365 height 188
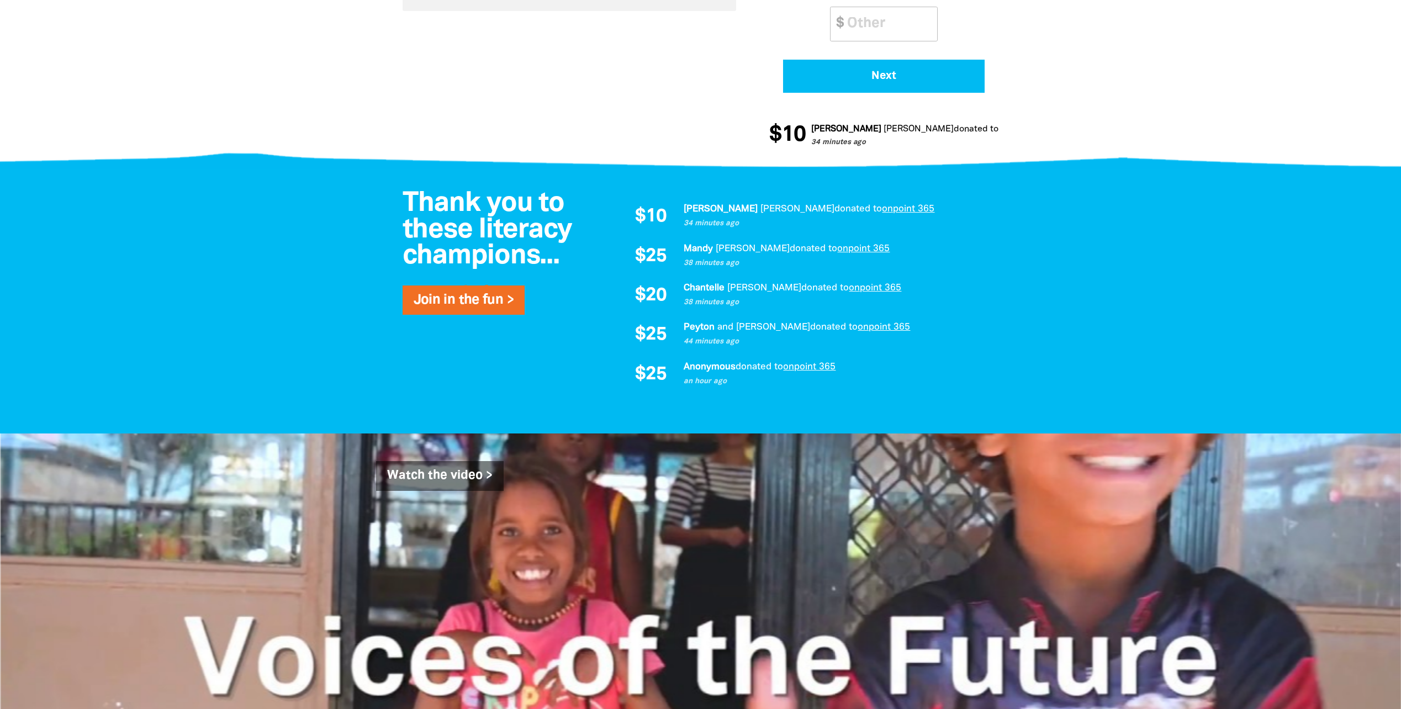
drag, startPoint x: 635, startPoint y: 208, endPoint x: 597, endPoint y: 99, distance: 115.3
